Goal: Check status: Check status

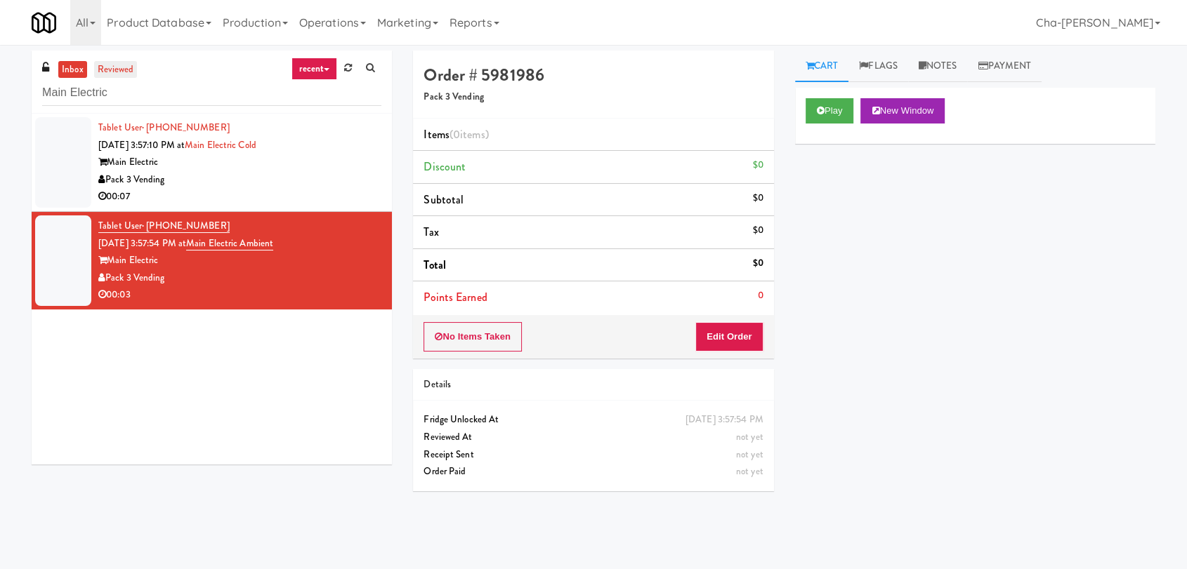
click at [128, 72] on link "reviewed" at bounding box center [116, 70] width 44 height 18
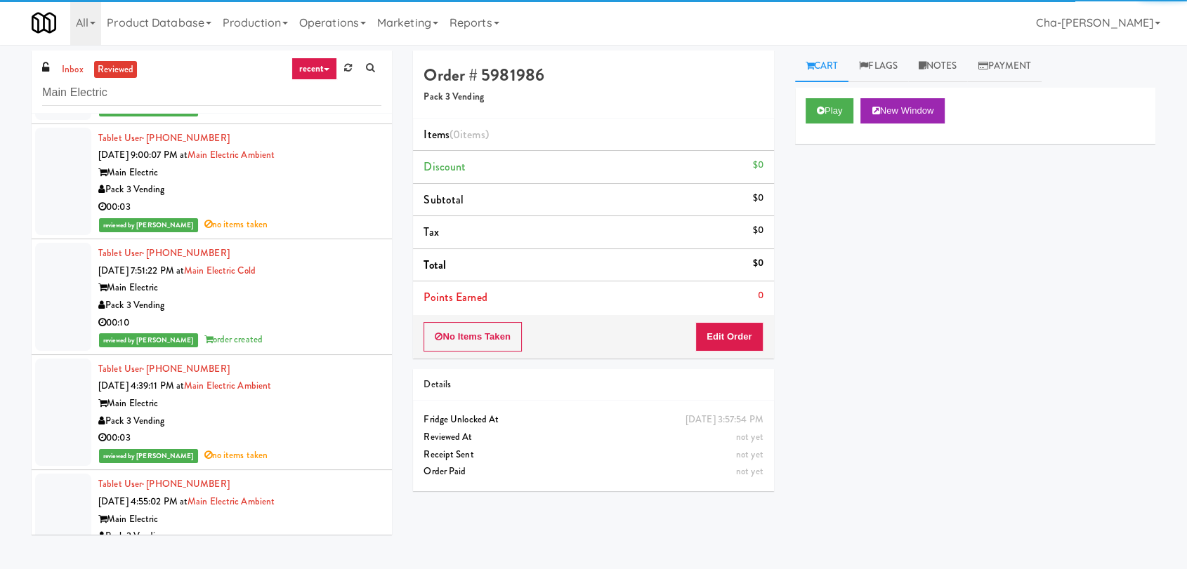
scroll to position [618, 0]
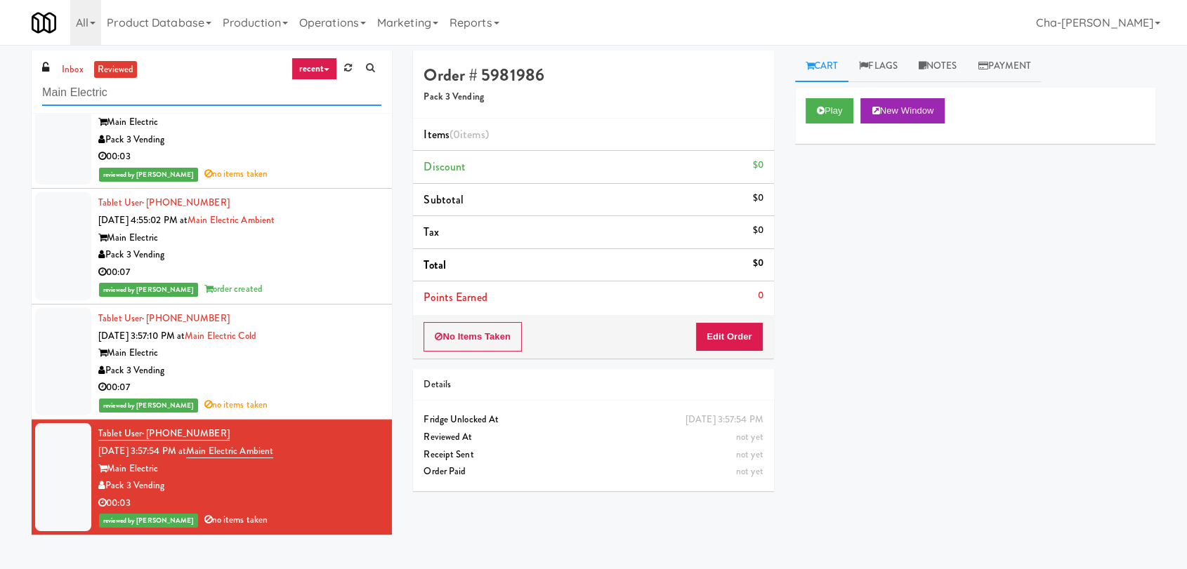
click at [136, 97] on input "Main Electric" at bounding box center [211, 93] width 339 height 26
paste input "IFS Softball - Cooler"
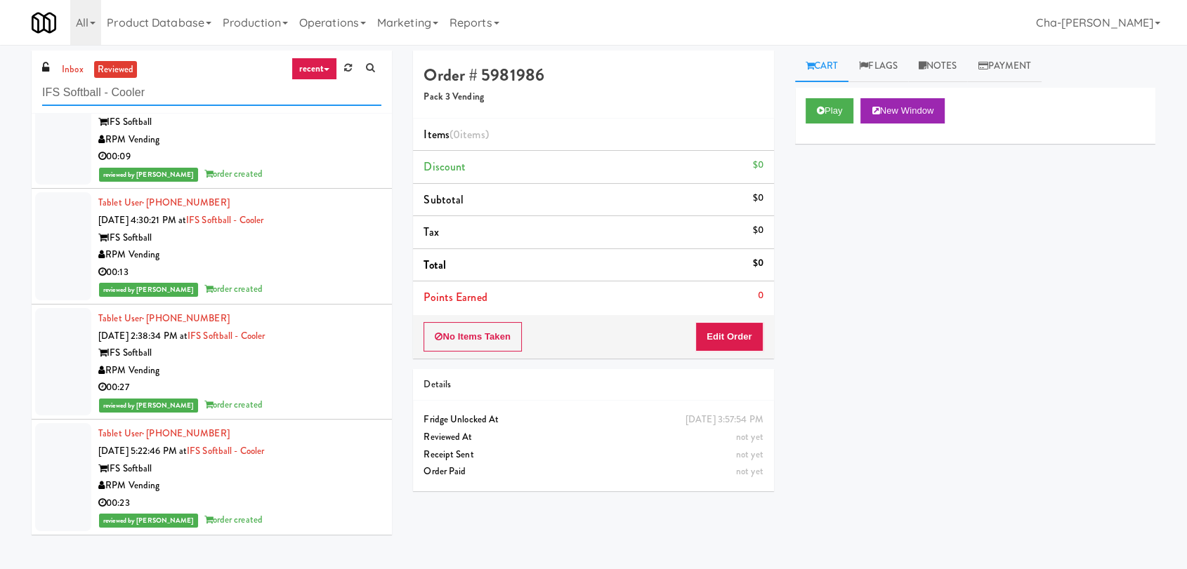
scroll to position [45, 0]
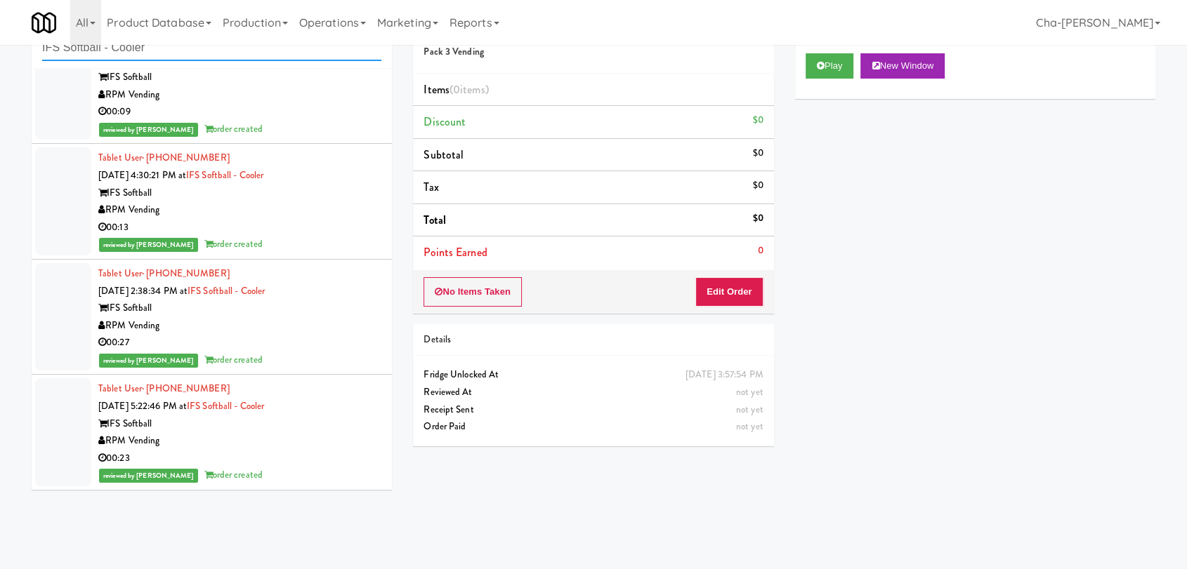
type input "IFS Softball - Cooler"
click at [258, 435] on div "RPM Vending" at bounding box center [239, 442] width 283 height 18
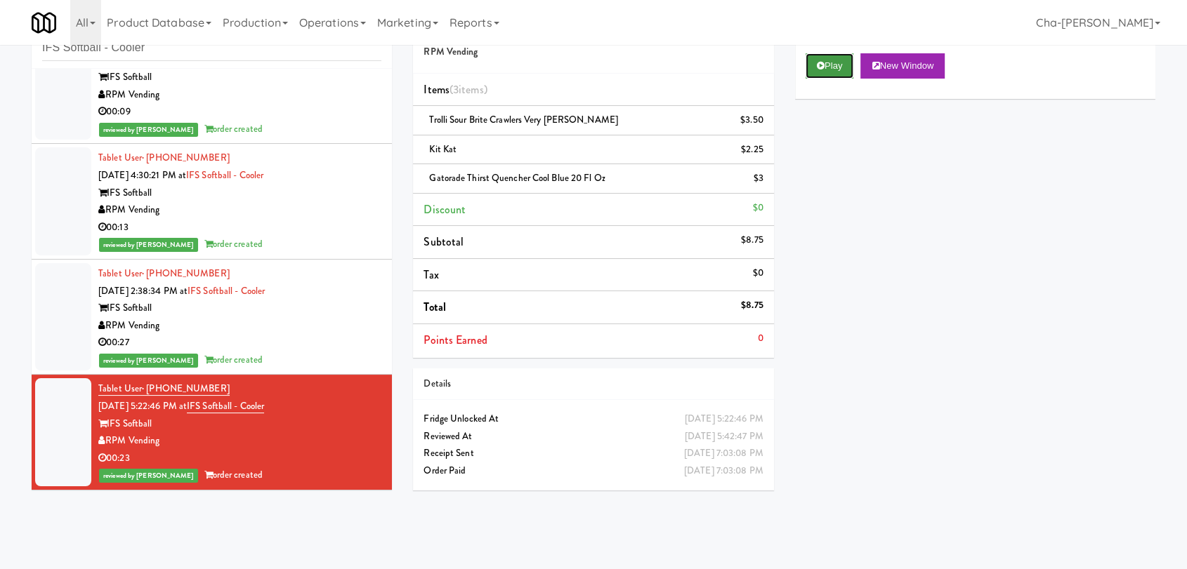
click at [828, 69] on button "Play" at bounding box center [829, 65] width 48 height 25
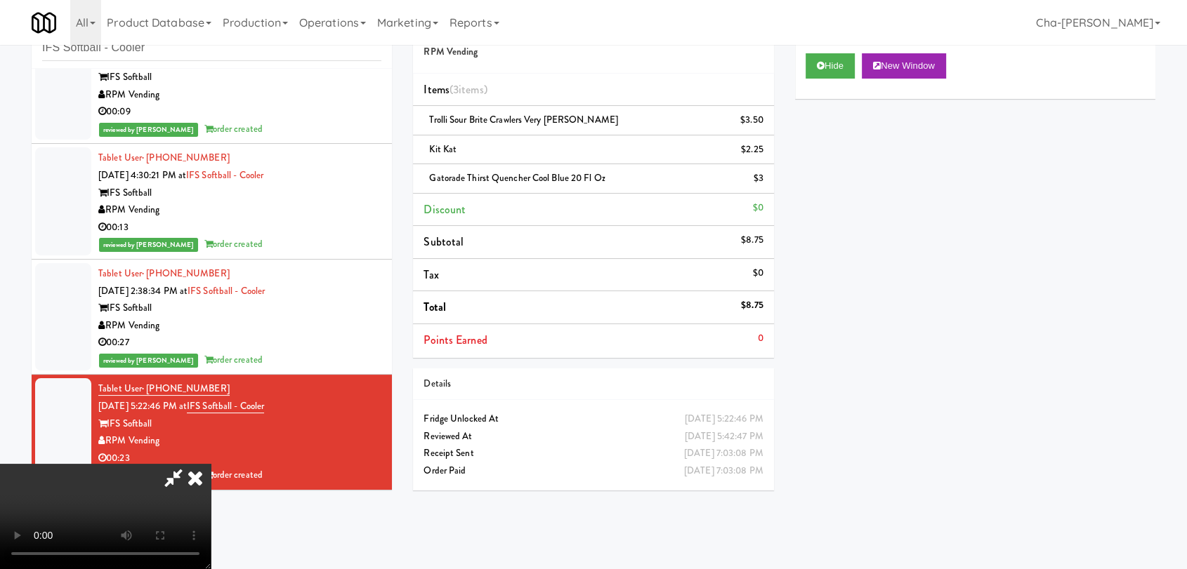
click at [211, 464] on icon at bounding box center [195, 478] width 31 height 28
